Goal: Information Seeking & Learning: Learn about a topic

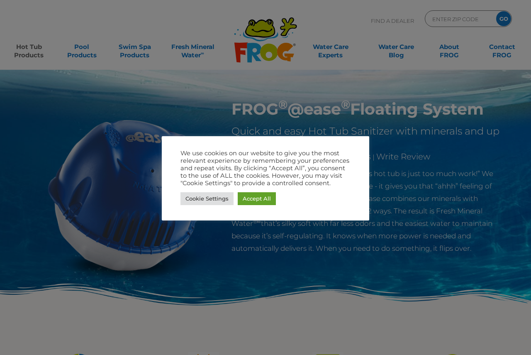
click at [165, 66] on div at bounding box center [265, 177] width 531 height 355
click at [261, 197] on link "Accept All" at bounding box center [257, 198] width 38 height 13
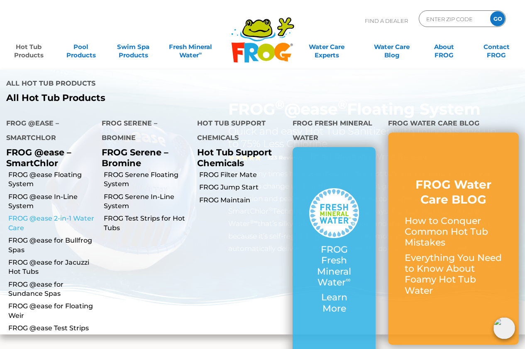
click at [21, 219] on link "FROG @ease 2-in-1 Water Care" at bounding box center [51, 223] width 87 height 19
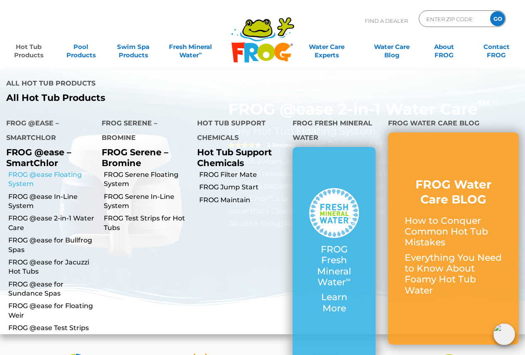
click at [19, 173] on link "FROG @ease Floating System" at bounding box center [51, 179] width 87 height 19
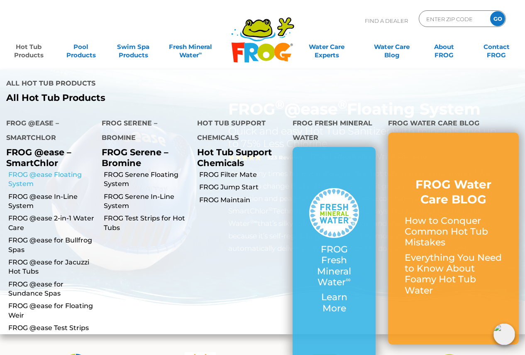
click at [38, 174] on link "FROG @ease Floating System" at bounding box center [51, 179] width 87 height 19
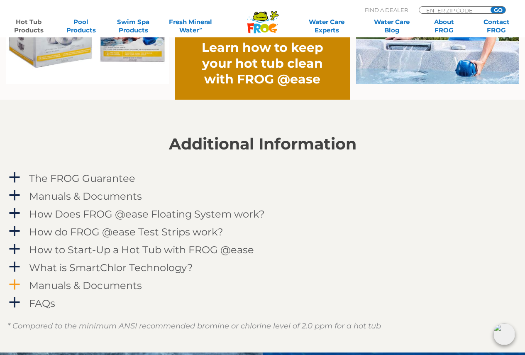
scroll to position [747, 0]
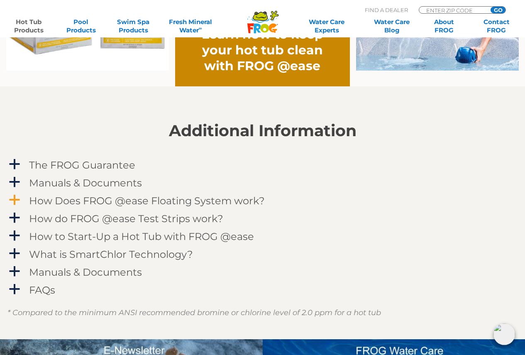
click at [59, 200] on h4 "How Does FROG @ease Floating System work?" at bounding box center [147, 200] width 236 height 11
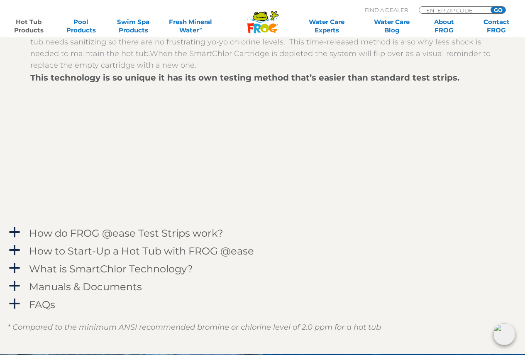
scroll to position [996, 0]
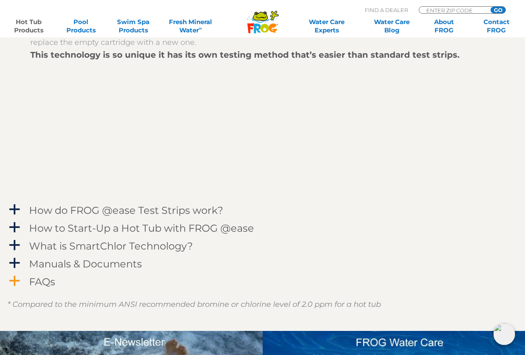
click at [44, 281] on h4 "FAQs" at bounding box center [42, 281] width 26 height 11
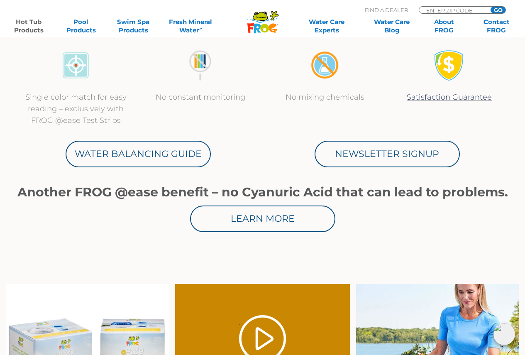
scroll to position [332, 0]
